Goal: Ask a question

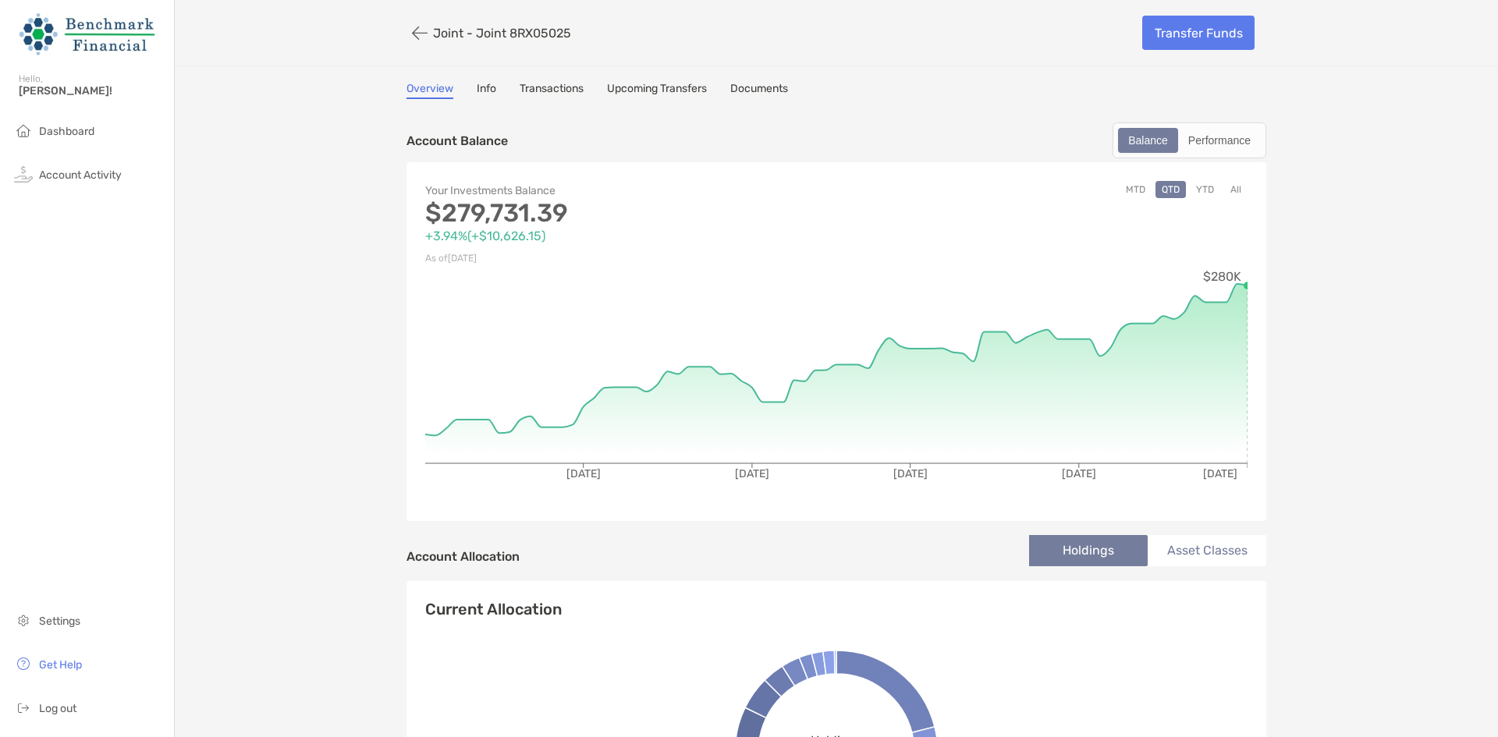
click at [100, 114] on div "Hello, [PERSON_NAME]!" at bounding box center [87, 94] width 174 height 44
click at [98, 117] on li "Dashboard" at bounding box center [87, 131] width 174 height 31
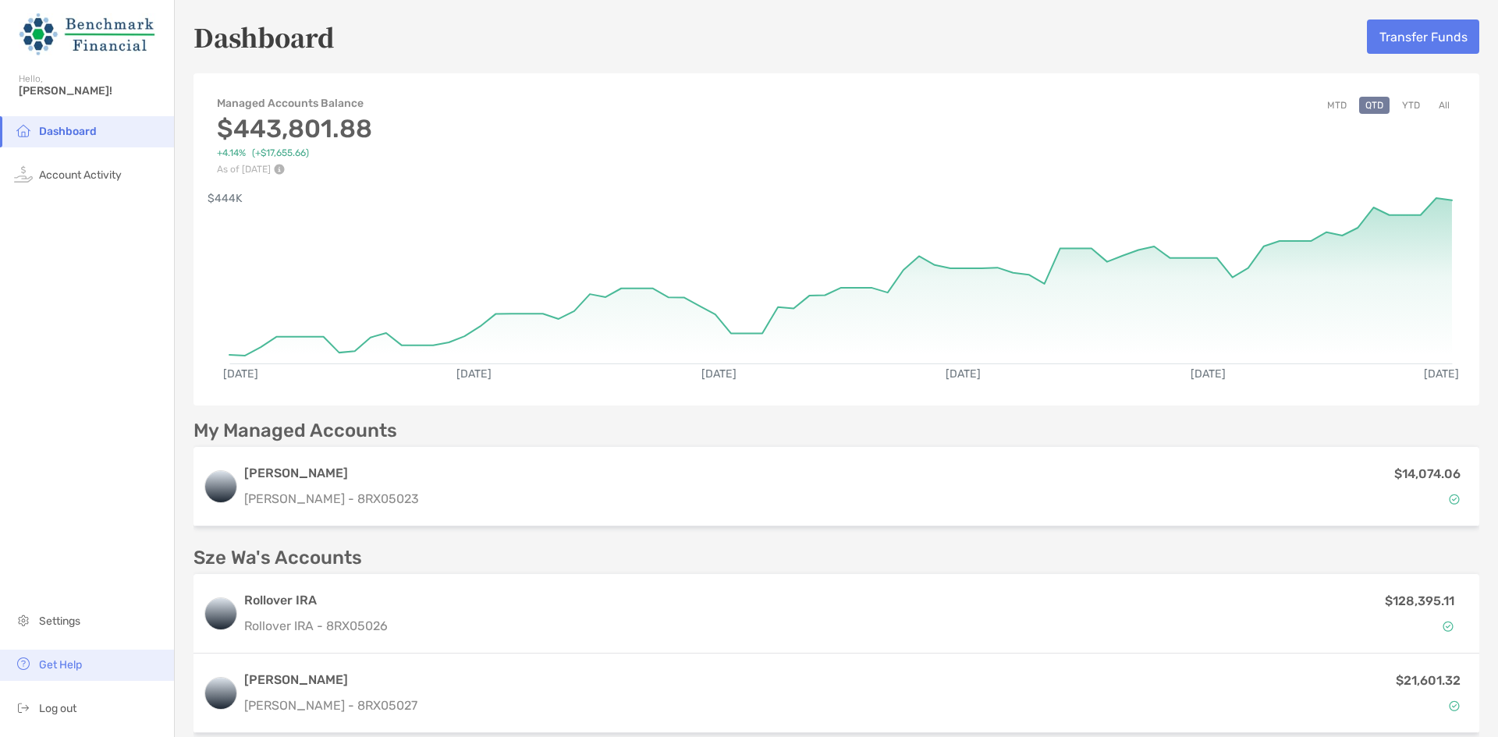
click at [80, 662] on span "Get Help" at bounding box center [60, 664] width 43 height 13
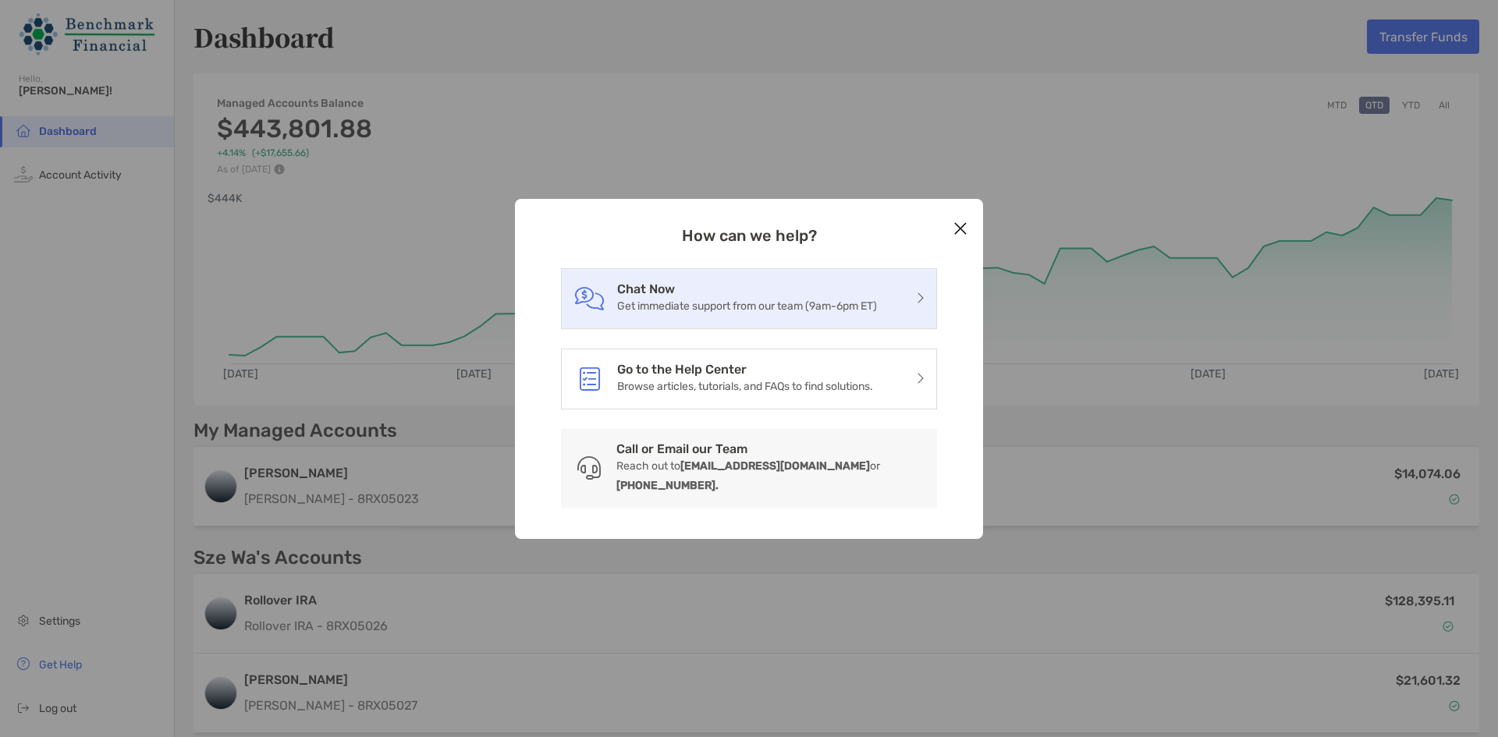
click at [782, 326] on div "Chat Now Get immediate support from our team (9am-6pm ET)" at bounding box center [749, 298] width 376 height 61
click at [721, 316] on p "Get immediate support from our team (9am-6pm ET)" at bounding box center [747, 305] width 260 height 19
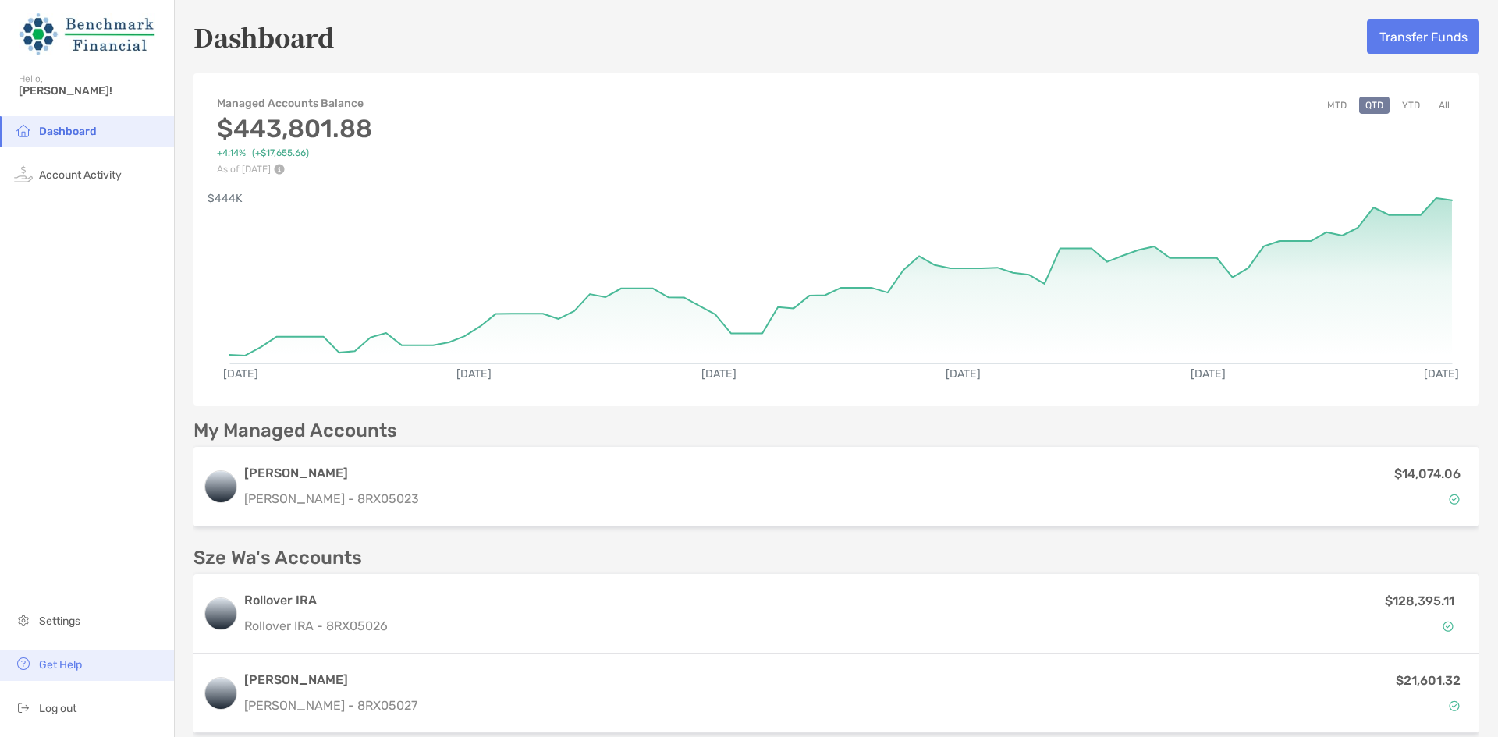
click at [87, 664] on li "Get Help" at bounding box center [87, 665] width 174 height 31
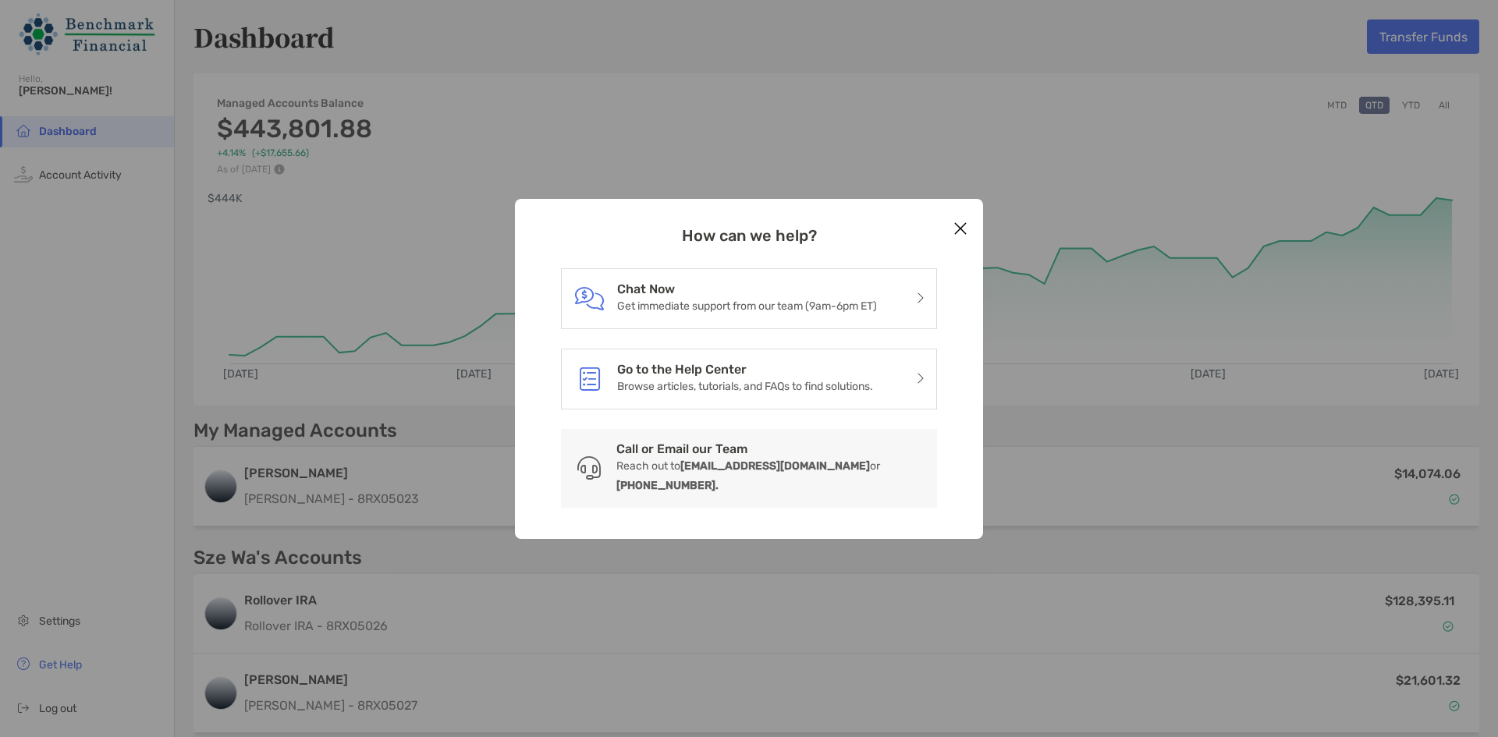
click at [965, 238] on icon "Close modal" at bounding box center [960, 228] width 14 height 19
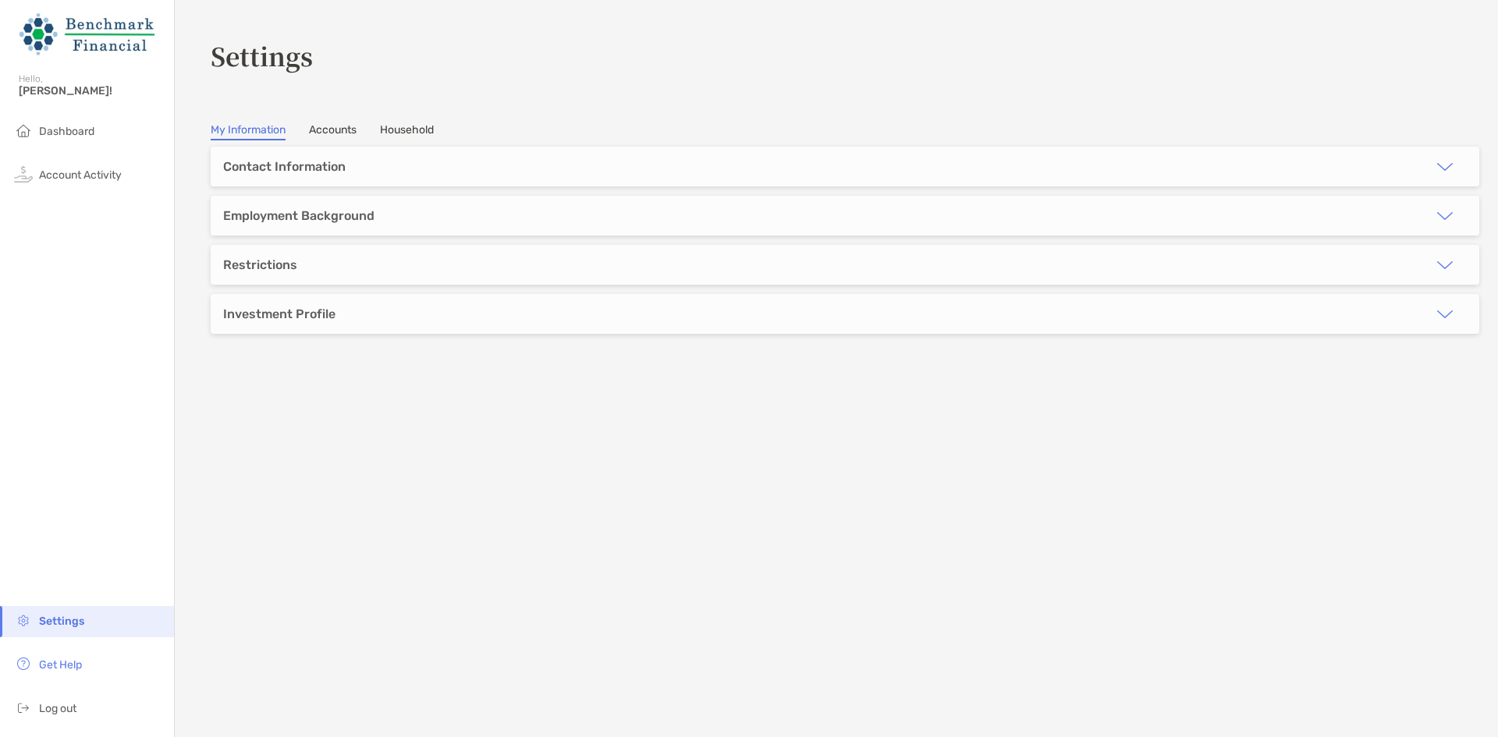
click at [546, 412] on div "**********" at bounding box center [845, 303] width 1268 height 312
click at [85, 183] on li "Account Activity" at bounding box center [87, 175] width 174 height 31
click at [57, 133] on span "Dashboard" at bounding box center [66, 131] width 55 height 13
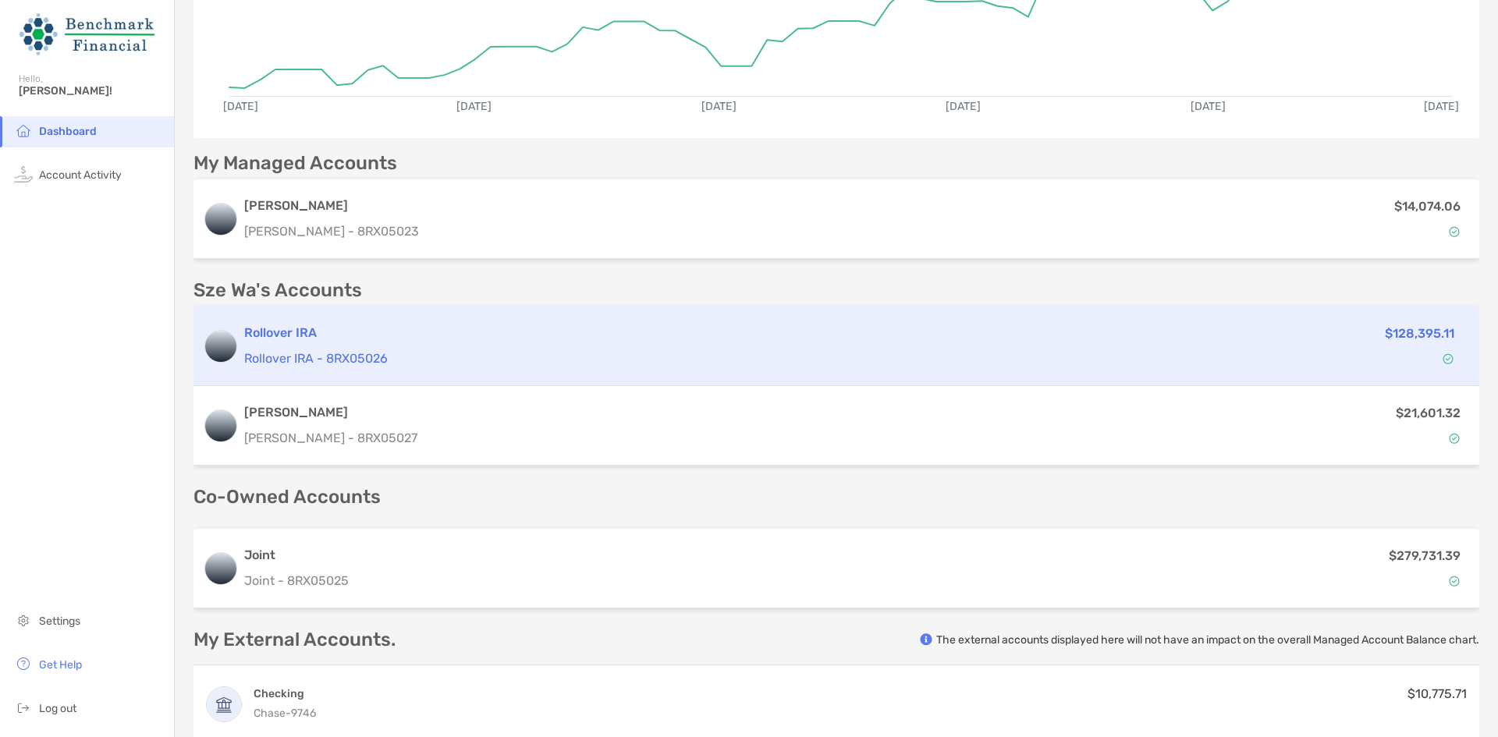
scroll to position [312, 0]
